Goal: Navigation & Orientation: Find specific page/section

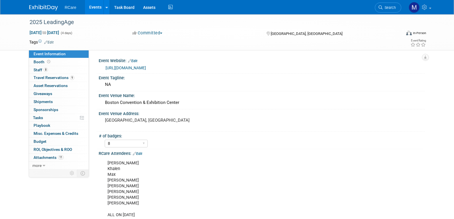
select select "8"
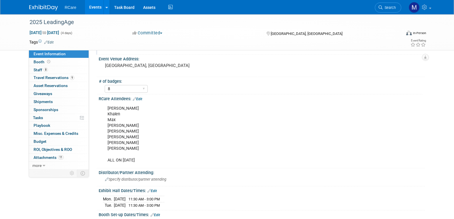
scroll to position [57, 0]
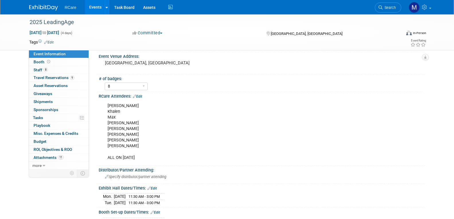
click at [94, 9] on link "Events" at bounding box center [95, 7] width 21 height 14
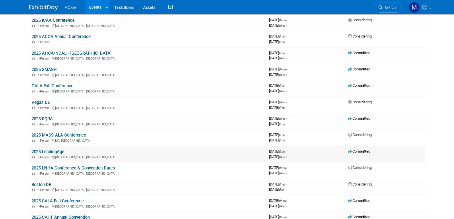
scroll to position [57, 0]
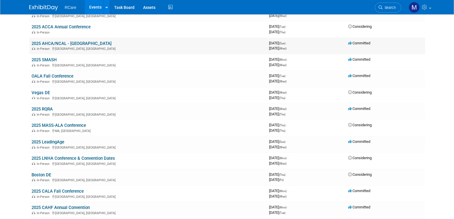
click at [85, 46] on td "2025 AHCA/NCAL - Vegas In-Person Las Vegas, NV" at bounding box center [147, 46] width 237 height 16
click at [76, 44] on link "2025 AHCA/NCAL - [GEOGRAPHIC_DATA]" at bounding box center [72, 43] width 80 height 5
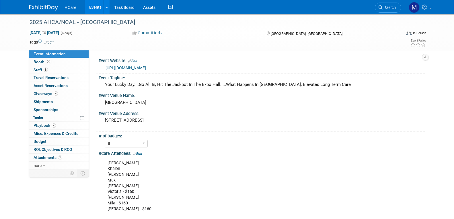
select select "8"
click at [63, 63] on link "Booth" at bounding box center [59, 62] width 60 height 8
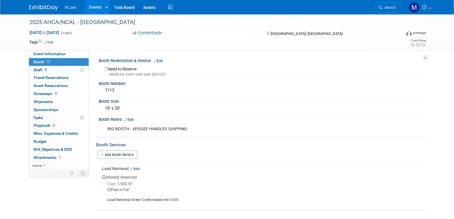
click at [91, 7] on link "Events" at bounding box center [95, 7] width 21 height 14
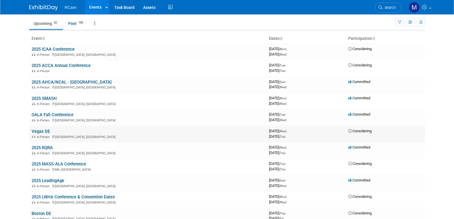
scroll to position [29, 0]
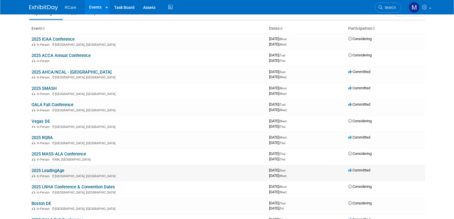
click at [60, 171] on link "2025 LeadingAge" at bounding box center [48, 170] width 33 height 5
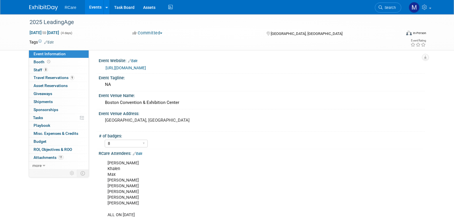
select select "8"
click at [62, 60] on link "Booth" at bounding box center [59, 62] width 60 height 8
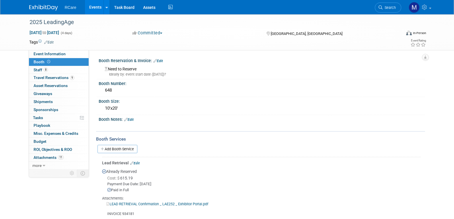
click at [97, 2] on link "Events" at bounding box center [95, 7] width 21 height 14
